Goal: Task Accomplishment & Management: Complete application form

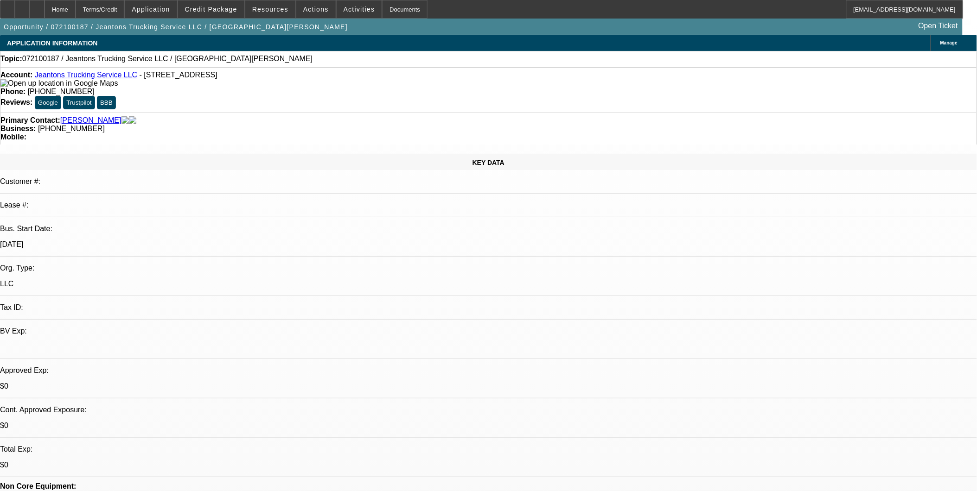
select select "0"
select select "1"
select select "2"
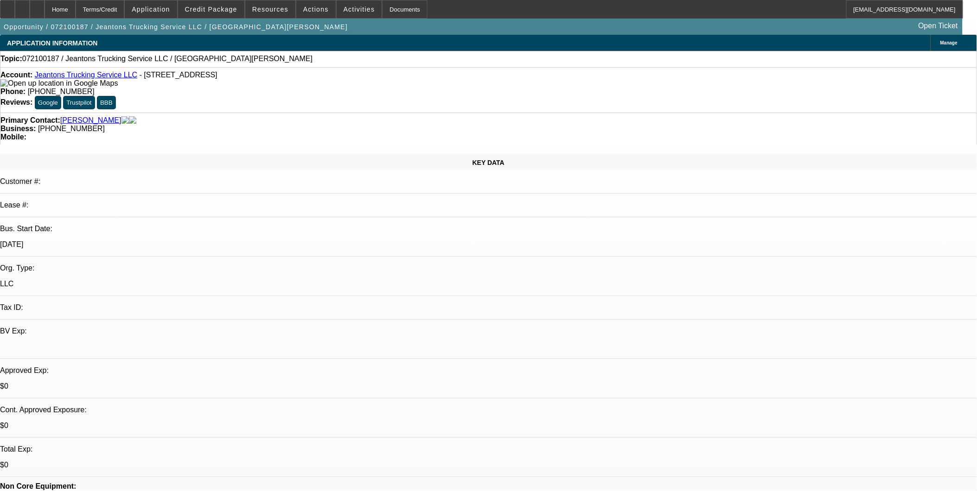
select select
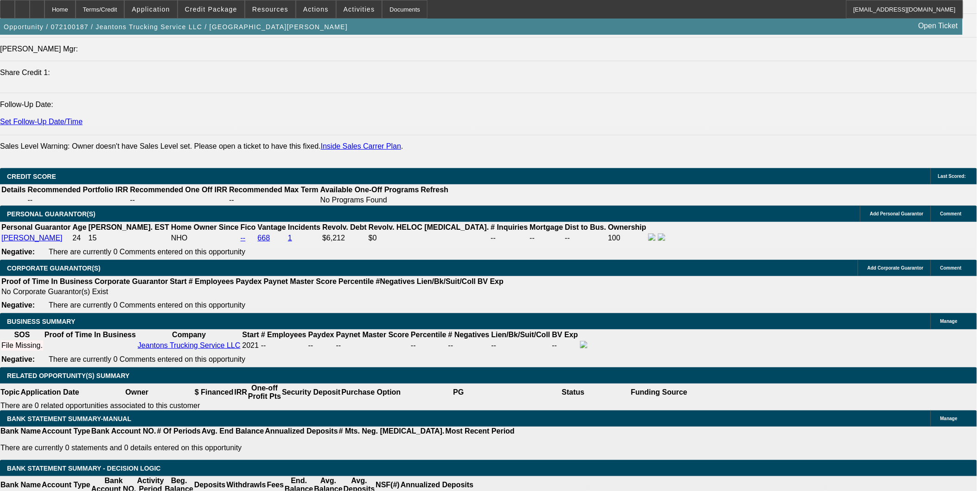
scroll to position [1185, 0]
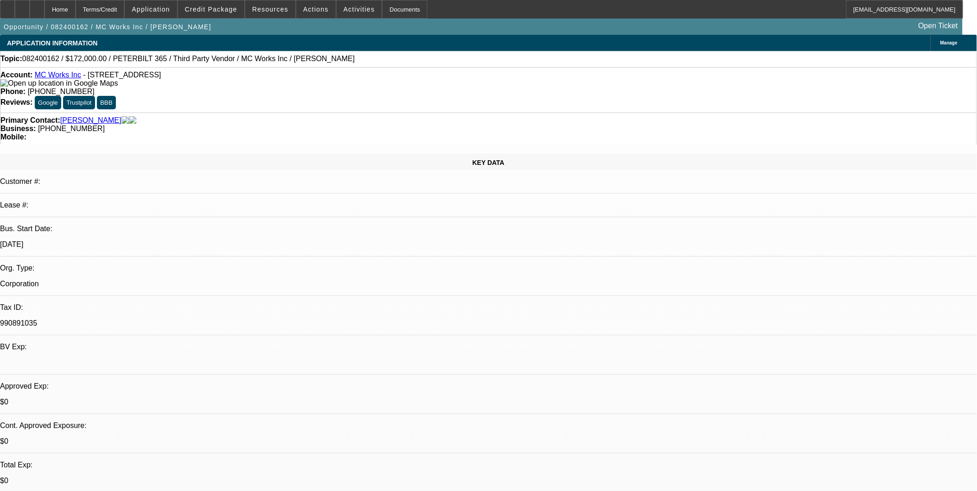
select select "0.2"
select select "2"
select select "0"
select select "6"
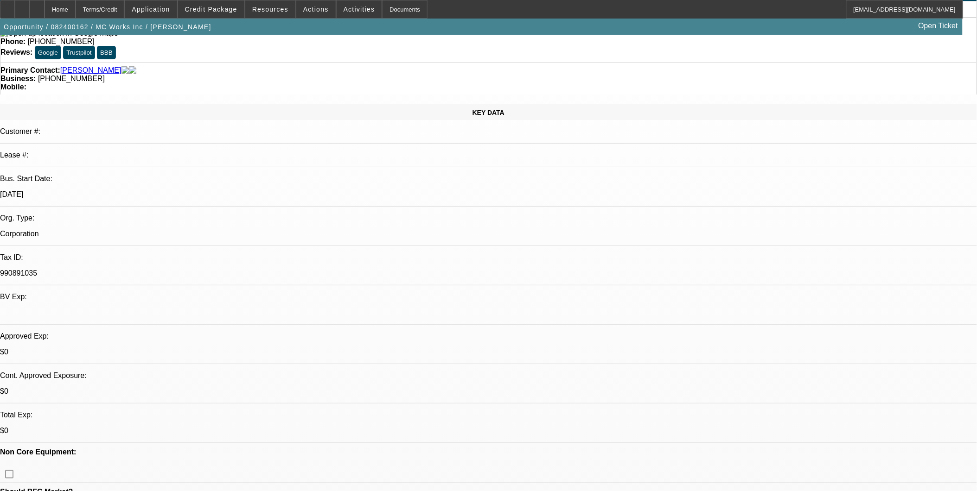
scroll to position [103, 0]
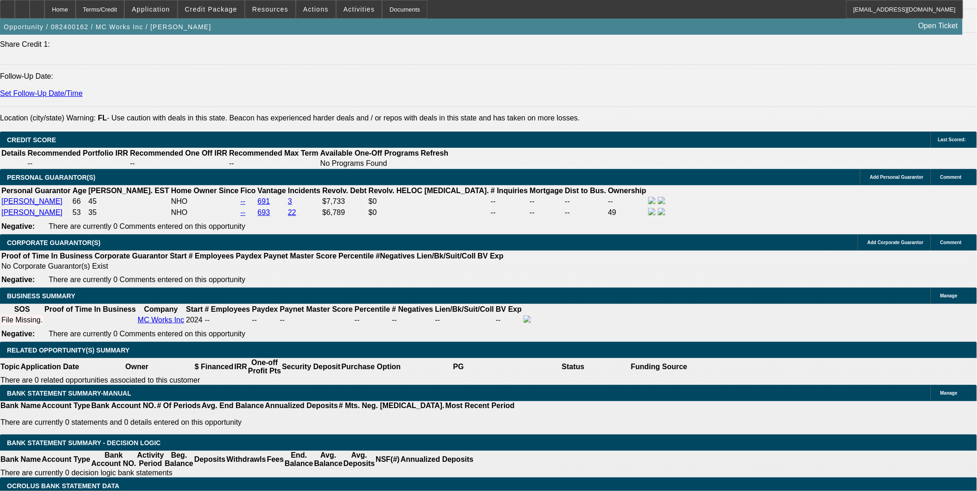
scroll to position [1149, 0]
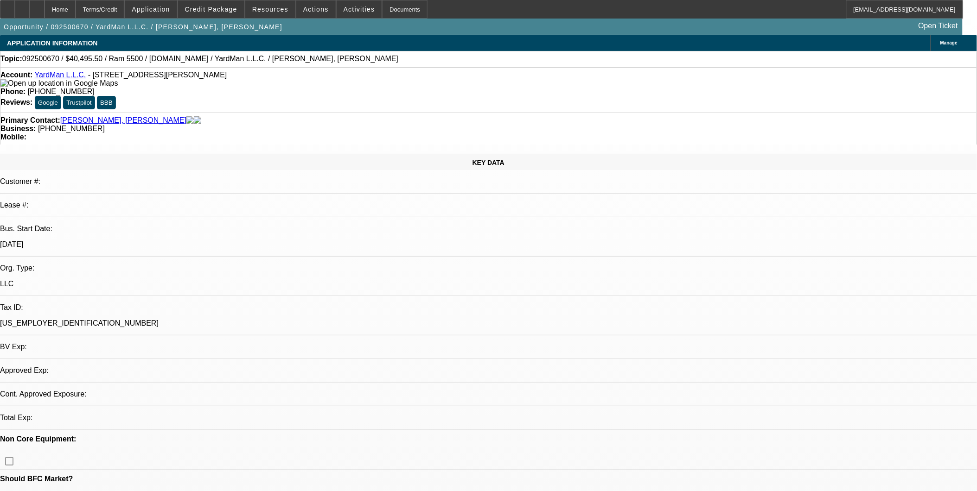
select select "0.1"
select select "2"
select select "0.1"
select select "1"
select select "2"
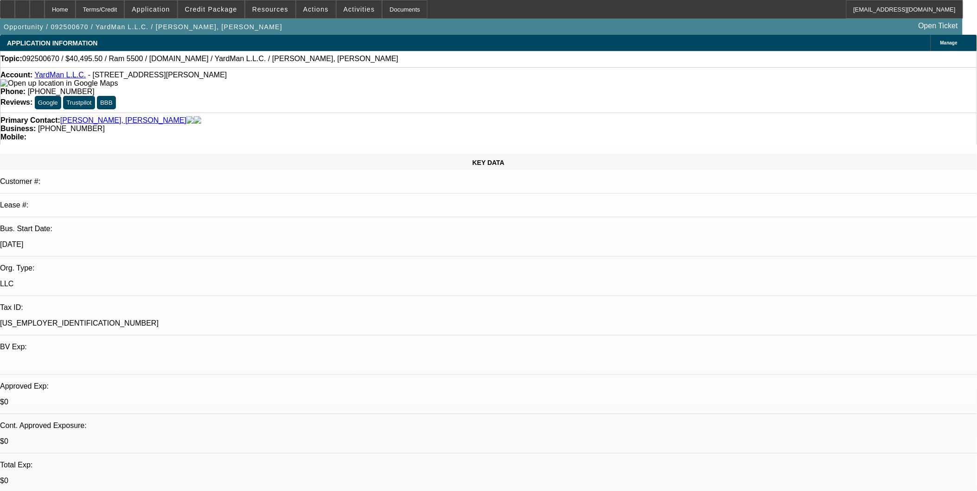
select select "4"
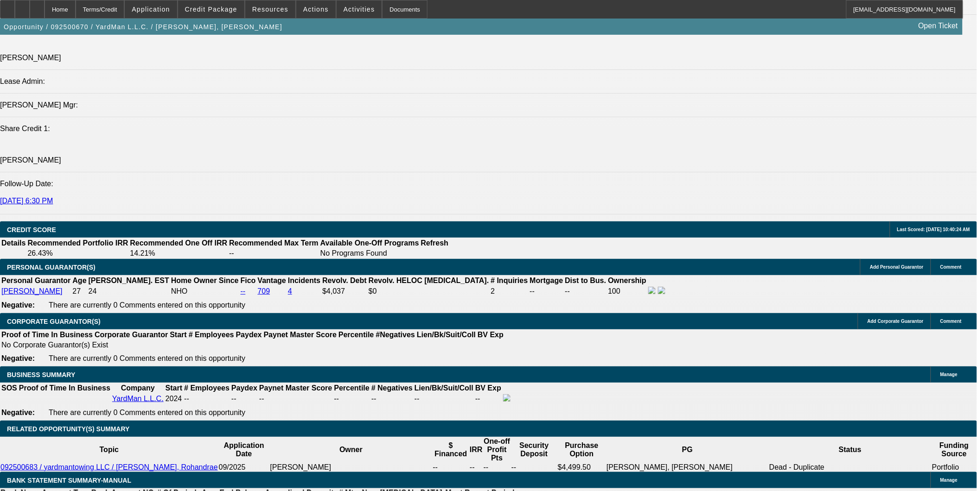
scroll to position [1187, 0]
